Goal: Task Accomplishment & Management: Use online tool/utility

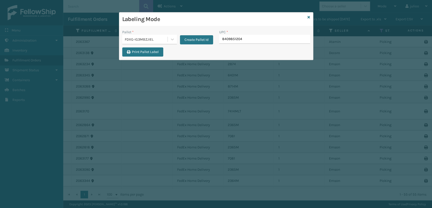
type input "84098512046"
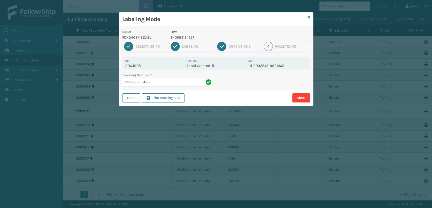
type input "392933256493"
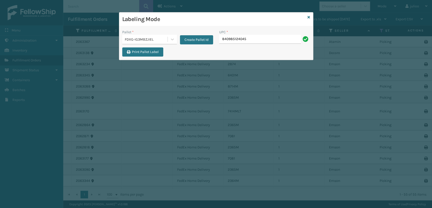
type input "840985124045"
type input "410168-8060"
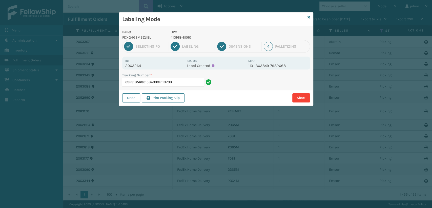
drag, startPoint x: 172, startPoint y: 80, endPoint x: 148, endPoint y: 83, distance: 23.7
click at [148, 83] on input "392918568315840985118709" at bounding box center [163, 82] width 82 height 9
type input "392918568315"
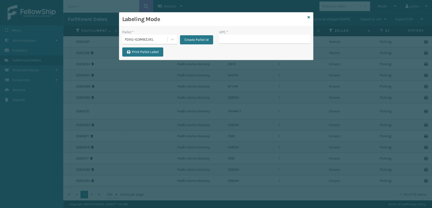
click at [245, 41] on input "UPC *" at bounding box center [264, 39] width 91 height 9
type input "840985118709"
type input "g"
type input "GEN-AB-A-Q"
type input "MIL-ARCH-CBNT-BX 2"
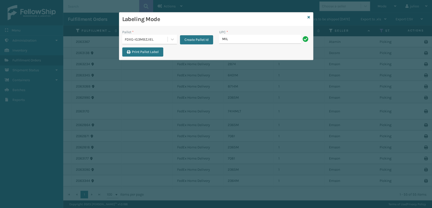
type input "MIL-ARCH-CBNT-BX 1"
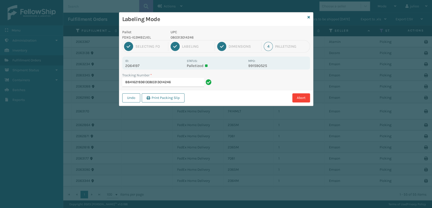
type input "884162193613080313014246"
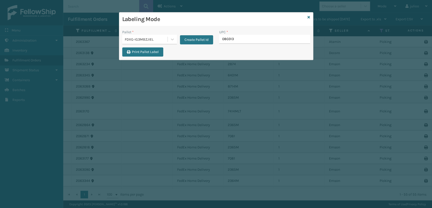
type input "0803130"
type input "080313014246"
type input "1008031"
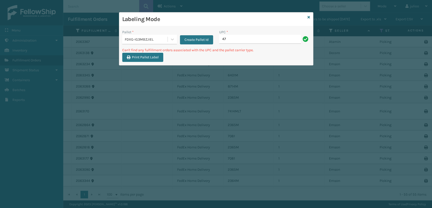
type input "4"
type input "[PHONE_NUMBER]"
type input "4"
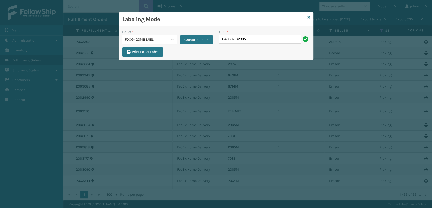
type input "840307182395"
click at [311, 17] on div "Labeling Mode" at bounding box center [216, 19] width 194 height 14
click at [308, 16] on icon at bounding box center [309, 17] width 3 height 4
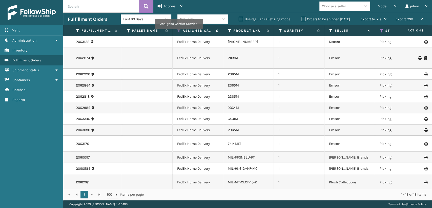
click at [178, 32] on icon at bounding box center [179, 30] width 4 height 5
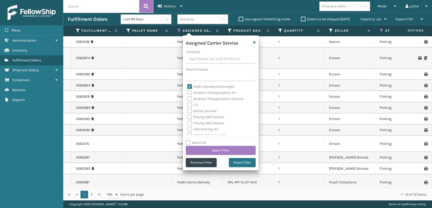
scroll to position [56, 0]
click at [336, 99] on td "Emson" at bounding box center [350, 96] width 51 height 11
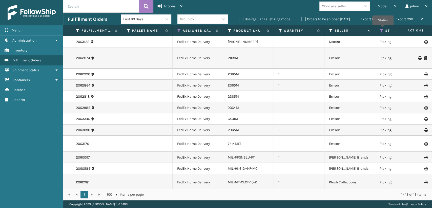
click at [383, 29] on icon at bounding box center [382, 30] width 4 height 5
click at [315, 128] on td "1" at bounding box center [299, 129] width 51 height 11
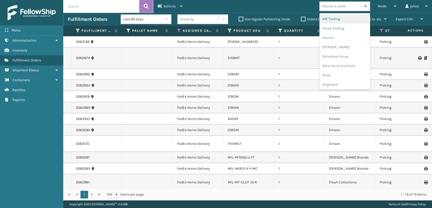
click at [350, 8] on div "Choose a seller" at bounding box center [339, 6] width 41 height 8
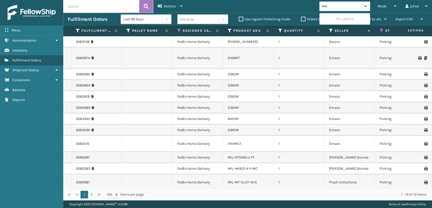
type input "M"
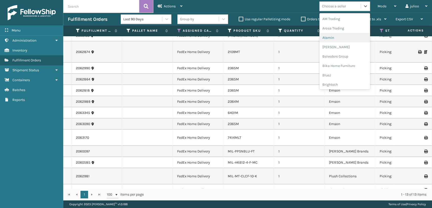
scroll to position [0, 0]
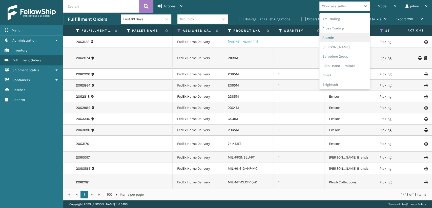
click at [228, 43] on link "[PHONE_NUMBER]" at bounding box center [243, 41] width 30 height 4
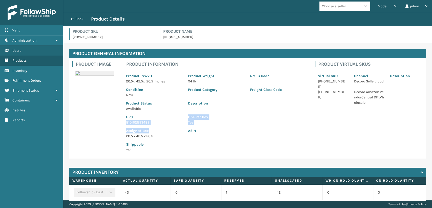
drag, startPoint x: 154, startPoint y: 125, endPoint x: 119, endPoint y: 120, distance: 34.9
click at [119, 120] on div "Product Image Product Information Product LxWxH 20.5 x 42.5 x 20.5 Inches Produ…" at bounding box center [247, 108] width 357 height 100
drag, startPoint x: 166, startPoint y: 134, endPoint x: 165, endPoint y: 128, distance: 6.3
click at [167, 133] on p "20.5 x 42.5 x 20.5" at bounding box center [154, 135] width 56 height 5
drag, startPoint x: 155, startPoint y: 124, endPoint x: 125, endPoint y: 123, distance: 30.2
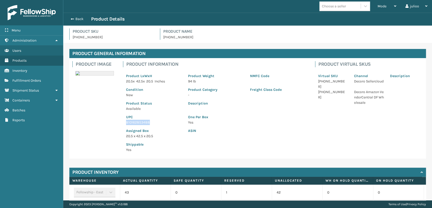
click at [125, 123] on div "UPC 810162853488" at bounding box center [154, 118] width 62 height 14
copy p "810162853488"
click at [72, 18] on span "button" at bounding box center [71, 19] width 3 height 4
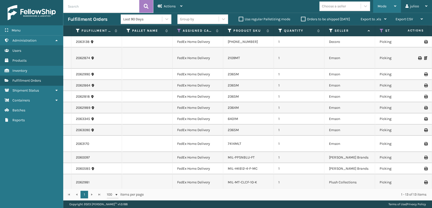
drag, startPoint x: 383, startPoint y: 5, endPoint x: 372, endPoint y: 14, distance: 14.2
click at [383, 5] on span "Mode" at bounding box center [382, 6] width 9 height 4
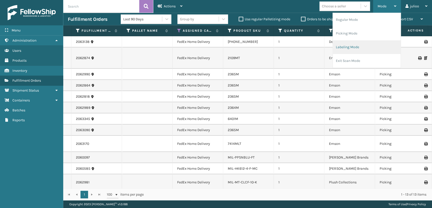
click at [355, 49] on li "Labeling Mode" at bounding box center [367, 47] width 68 height 14
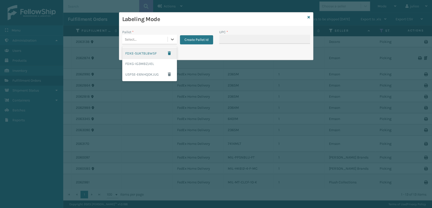
click at [151, 43] on div "Select..." at bounding box center [144, 39] width 45 height 8
click at [147, 64] on div "FDXG-IG3MBZJIEL" at bounding box center [149, 63] width 55 height 9
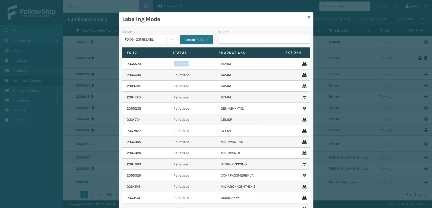
click at [214, 55] on div "Fo Id Status Product SKU Actions 2065523 Palletized 1424M 2064496 Palletized 14…" at bounding box center [216, 134] width 188 height 175
click at [238, 41] on input "UPC *" at bounding box center [264, 39] width 91 height 9
paste input "810162853488"
type input "810162853488"
click at [308, 16] on icon at bounding box center [309, 17] width 3 height 4
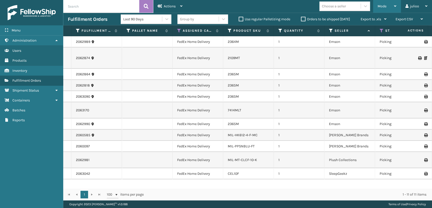
click at [379, 4] on div "Mode" at bounding box center [387, 6] width 19 height 13
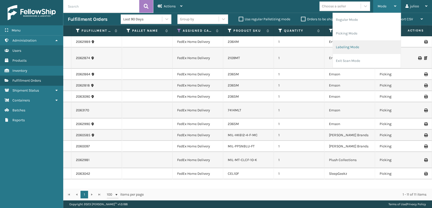
click at [350, 41] on li "Labeling Mode" at bounding box center [367, 47] width 68 height 14
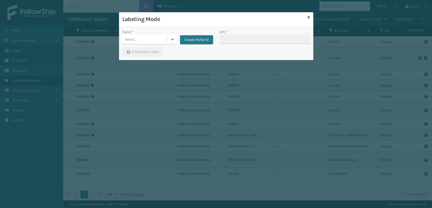
click at [162, 40] on div "Select..." at bounding box center [144, 39] width 45 height 8
click at [308, 16] on icon at bounding box center [309, 17] width 3 height 4
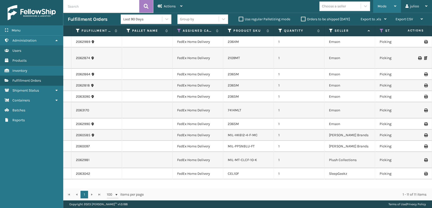
click at [378, 6] on span "Mode" at bounding box center [382, 6] width 9 height 4
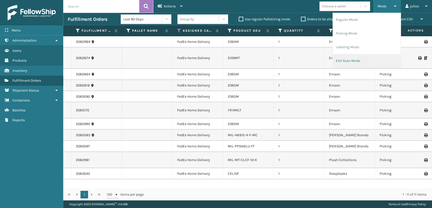
click at [355, 62] on li "Exit Scan Mode" at bounding box center [367, 61] width 68 height 14
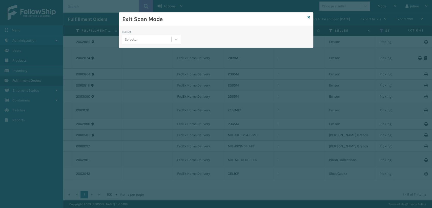
click at [136, 41] on div "Select..." at bounding box center [146, 39] width 49 height 8
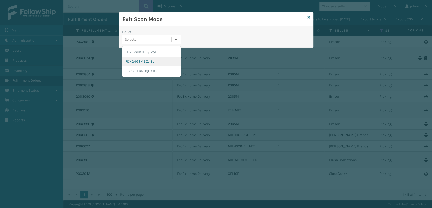
click at [132, 61] on div "FDXG-IG3MBZJIEL" at bounding box center [151, 61] width 58 height 9
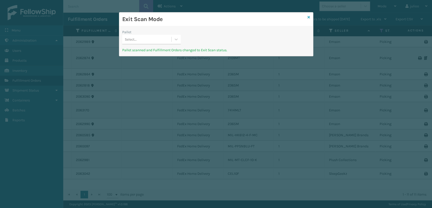
click at [308, 17] on icon at bounding box center [309, 17] width 3 height 4
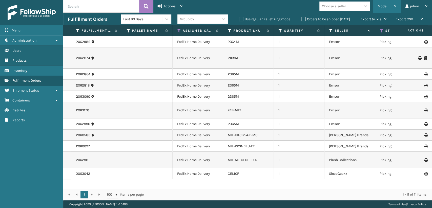
click at [383, 8] on span "Mode" at bounding box center [382, 6] width 9 height 4
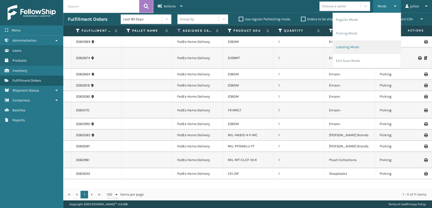
click at [349, 49] on li "Labeling Mode" at bounding box center [367, 47] width 68 height 14
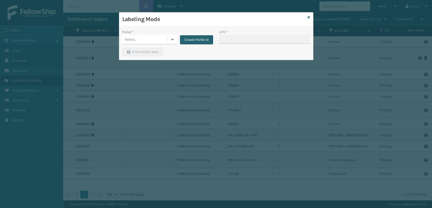
click at [196, 41] on button "Create Pallet Id" at bounding box center [196, 39] width 33 height 9
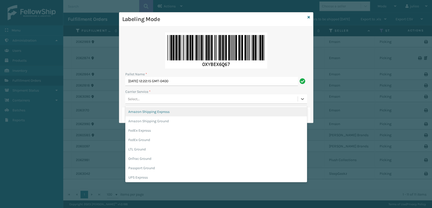
click at [153, 101] on div "Select..." at bounding box center [211, 99] width 172 height 8
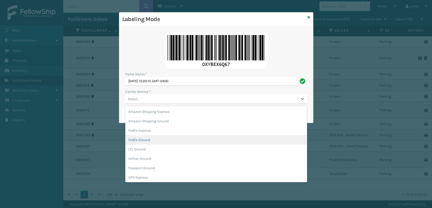
click at [144, 138] on div "FedEx Ground" at bounding box center [216, 139] width 182 height 9
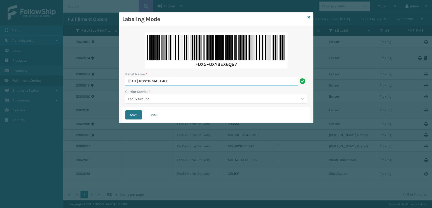
drag, startPoint x: 191, startPoint y: 84, endPoint x: 25, endPoint y: 102, distance: 167.0
click at [25, 102] on div "Labeling Mode Pallet Name * [DATE] 12:22:15 GMT-0400 Carrier Service * FedEx Gr…" at bounding box center [216, 104] width 432 height 208
type input "T558727"
click at [125, 110] on button "Save" at bounding box center [133, 114] width 17 height 9
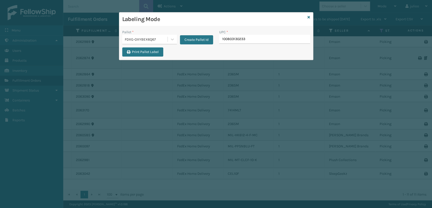
type input "1008031302332"
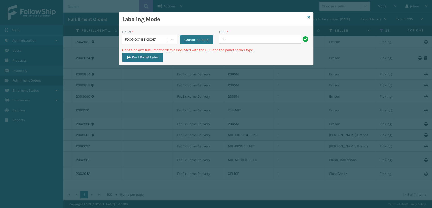
type input "1"
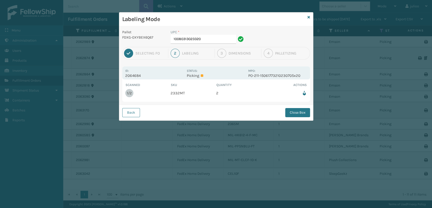
click at [307, 16] on div "Labeling Mode" at bounding box center [216, 19] width 194 height 14
click at [308, 18] on icon at bounding box center [309, 17] width 3 height 4
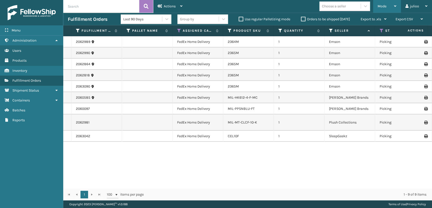
click at [385, 8] on div "Mode" at bounding box center [387, 6] width 19 height 13
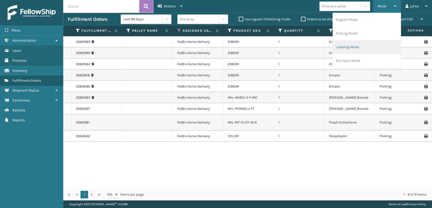
click at [345, 48] on li "Labeling Mode" at bounding box center [367, 47] width 68 height 14
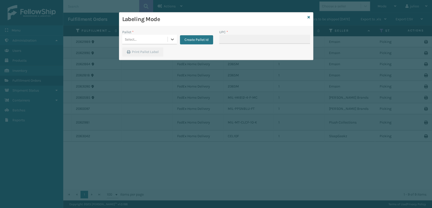
click at [140, 36] on div "Select..." at bounding box center [144, 39] width 45 height 8
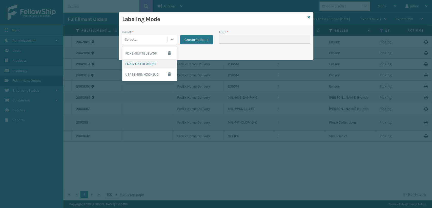
click at [139, 63] on div "FDXG-OXYBEX6Q67" at bounding box center [149, 63] width 55 height 9
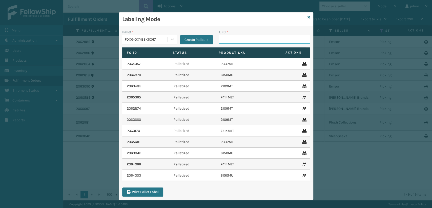
click at [234, 41] on input "UPC *" at bounding box center [264, 39] width 91 height 9
type input "S"
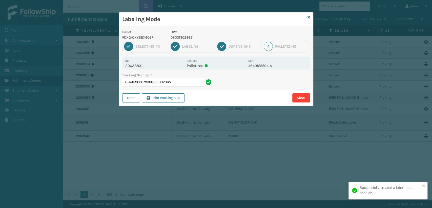
type input "884159626793080313023651"
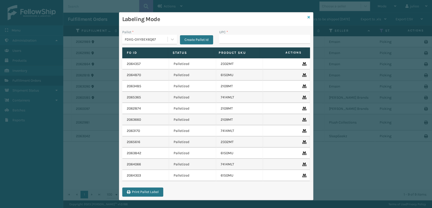
click at [308, 15] on icon at bounding box center [309, 17] width 3 height 4
